Goal: Task Accomplishment & Management: Manage account settings

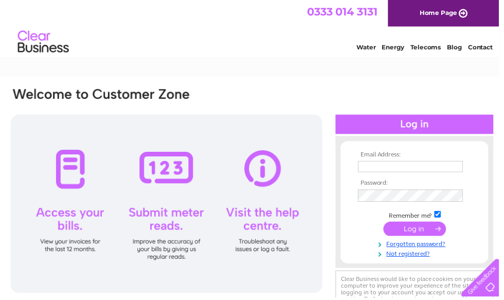
click at [375, 166] on input "text" at bounding box center [415, 168] width 106 height 11
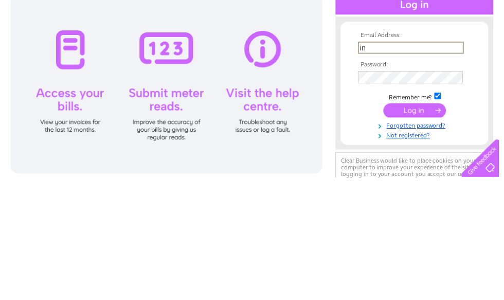
type input "[EMAIL_ADDRESS][DOMAIN_NAME]"
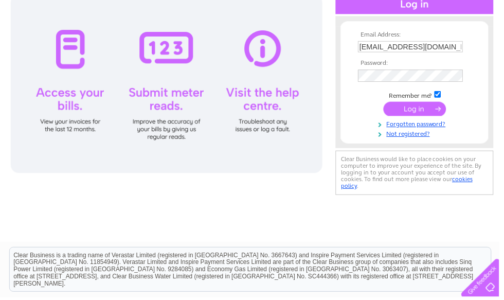
click at [409, 114] on input "submit" at bounding box center [418, 110] width 63 height 14
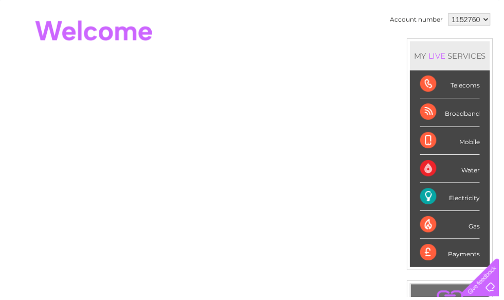
scroll to position [97, 0]
click at [443, 197] on div "Electricity" at bounding box center [454, 198] width 60 height 28
click at [463, 202] on div "Electricity" at bounding box center [454, 198] width 60 height 28
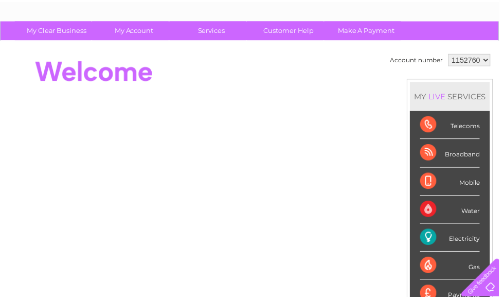
scroll to position [0, 0]
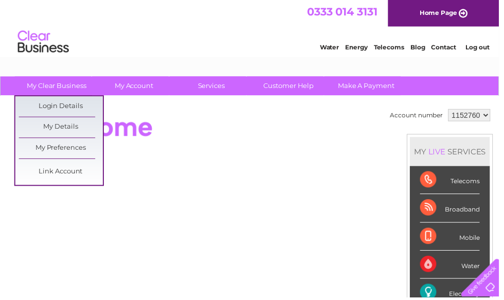
click at [46, 130] on link "My Details" at bounding box center [61, 128] width 85 height 21
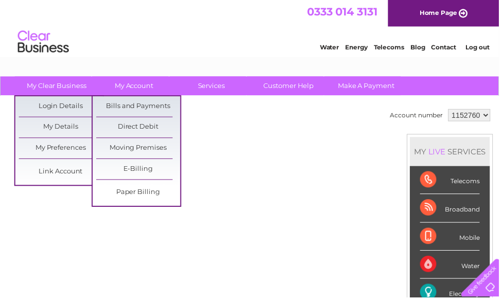
click at [122, 109] on link "Bills and Payments" at bounding box center [139, 107] width 85 height 21
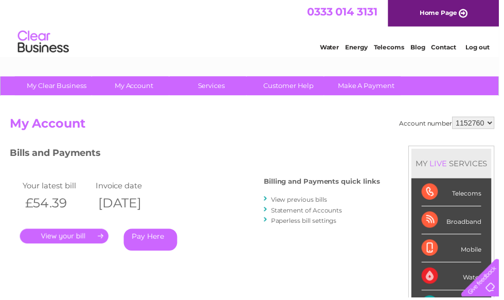
click at [59, 239] on link "." at bounding box center [65, 238] width 90 height 15
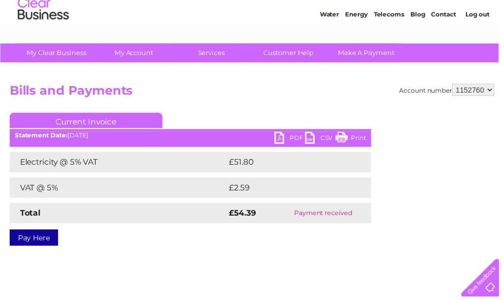
scroll to position [32, 0]
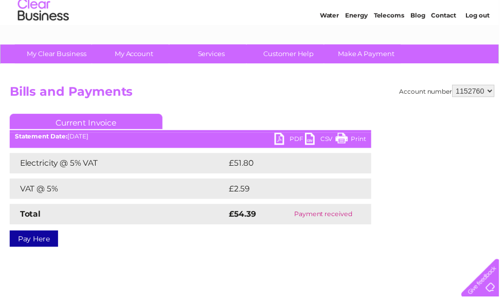
click at [295, 140] on link "PDF" at bounding box center [292, 141] width 31 height 15
